Goal: Task Accomplishment & Management: Manage account settings

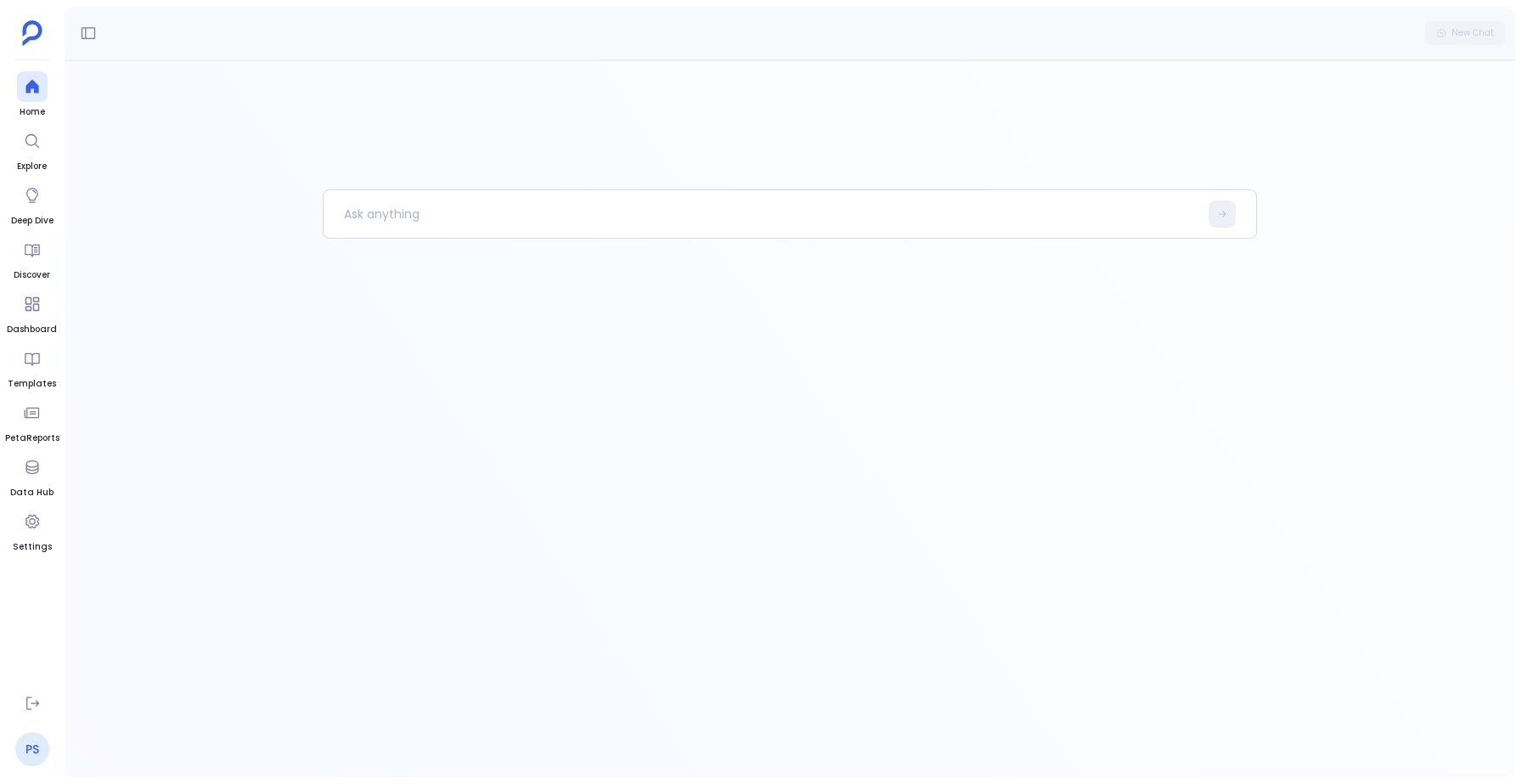
click at [29, 751] on link "PS" at bounding box center [33, 750] width 34 height 34
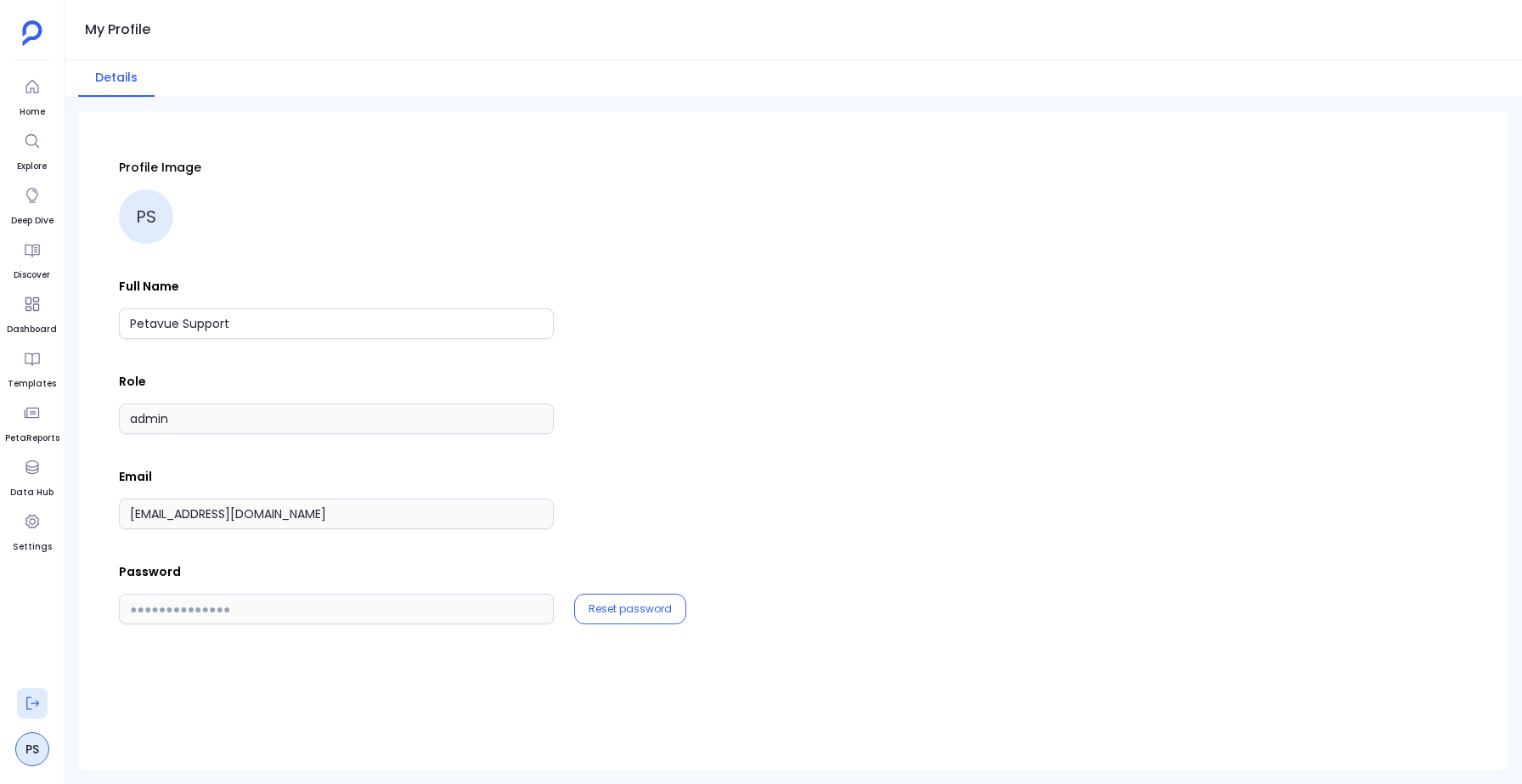
click at [20, 699] on button at bounding box center [33, 703] width 31 height 31
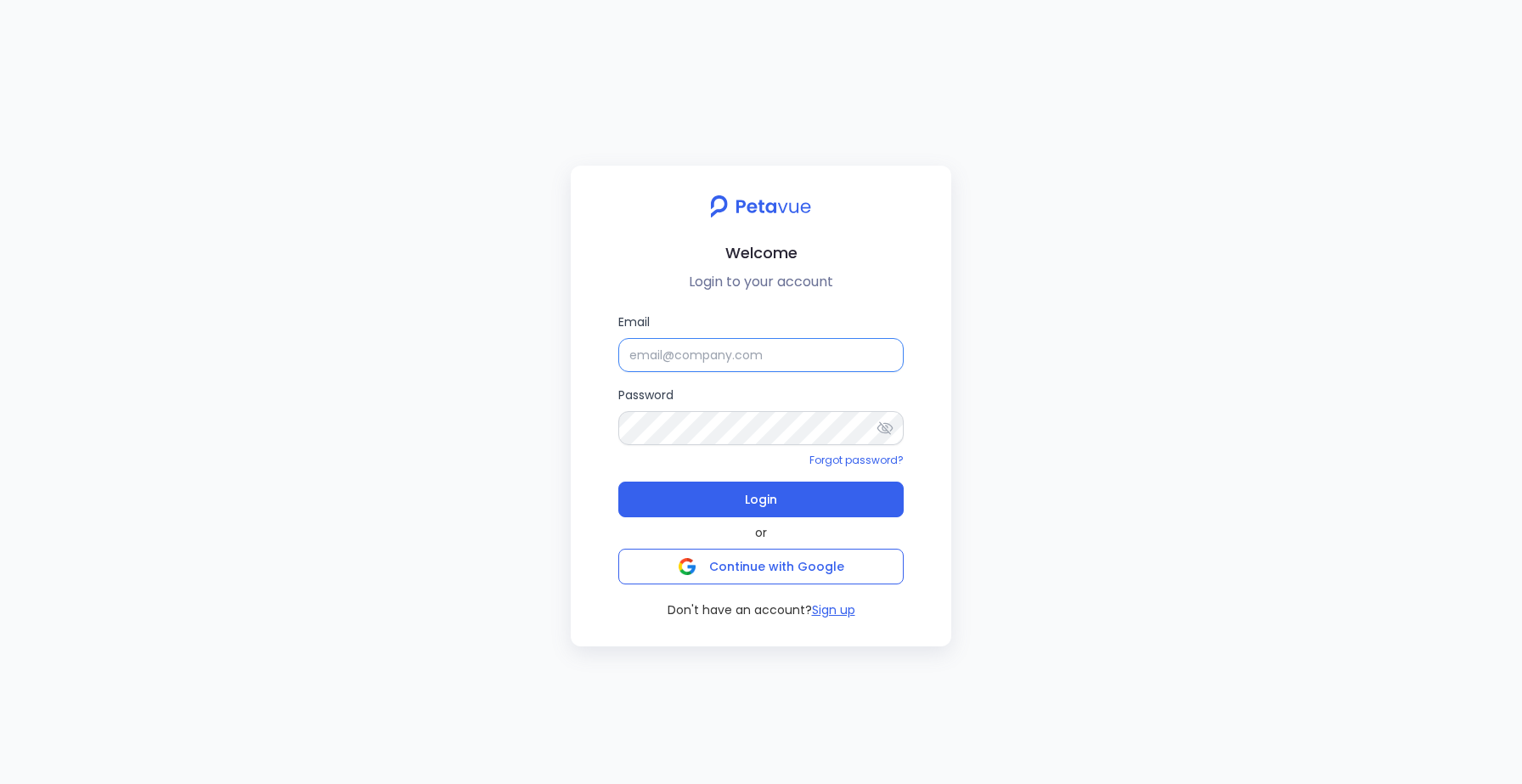
click at [663, 364] on input "Email" at bounding box center [761, 355] width 285 height 34
paste input "[EMAIL_ADDRESS][DOMAIN_NAME]"
type input "[EMAIL_ADDRESS][DOMAIN_NAME]"
click at [886, 425] on icon at bounding box center [885, 427] width 17 height 17
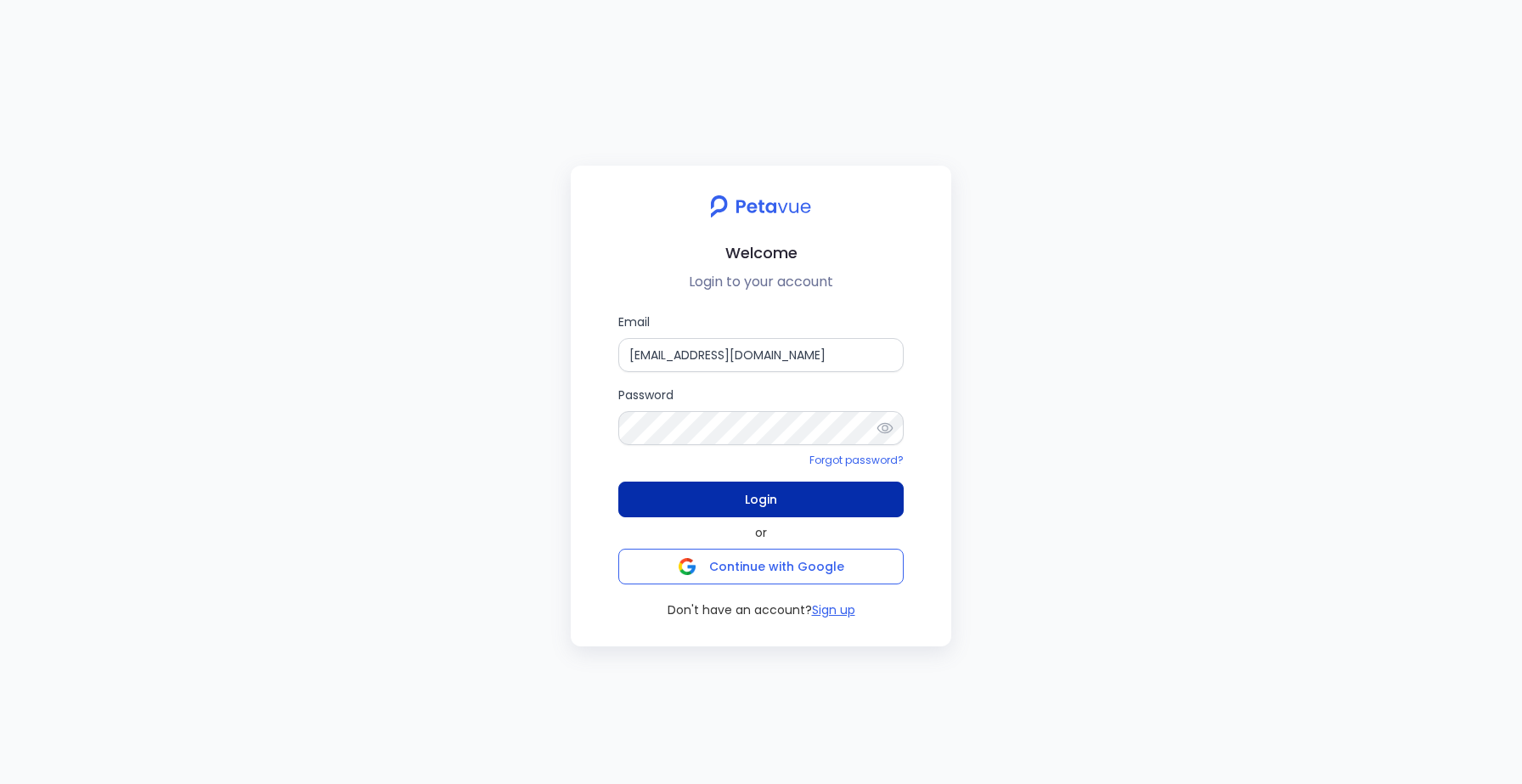
click at [743, 493] on button "Login" at bounding box center [761, 499] width 285 height 35
